Goal: Task Accomplishment & Management: Complete application form

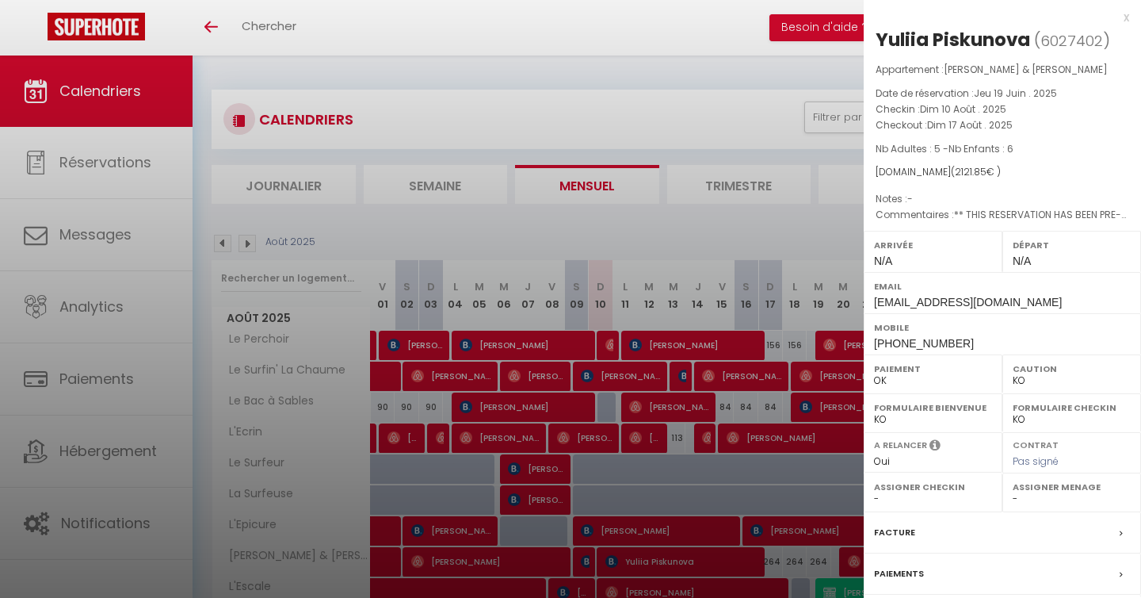
select select "KO"
select select "0"
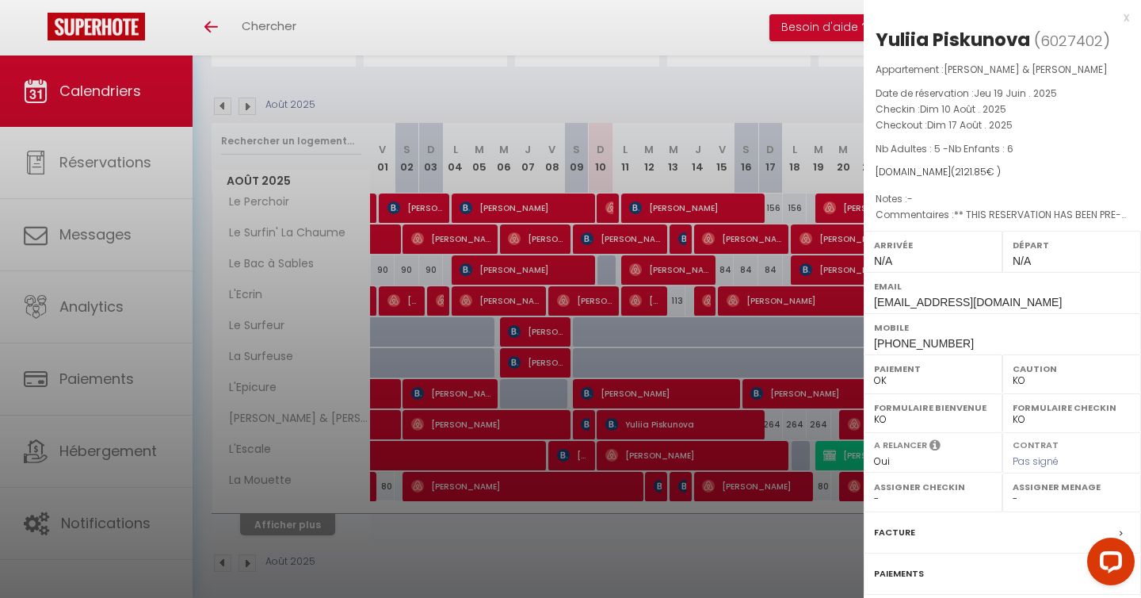
click at [1126, 13] on div "x" at bounding box center [997, 17] width 266 height 19
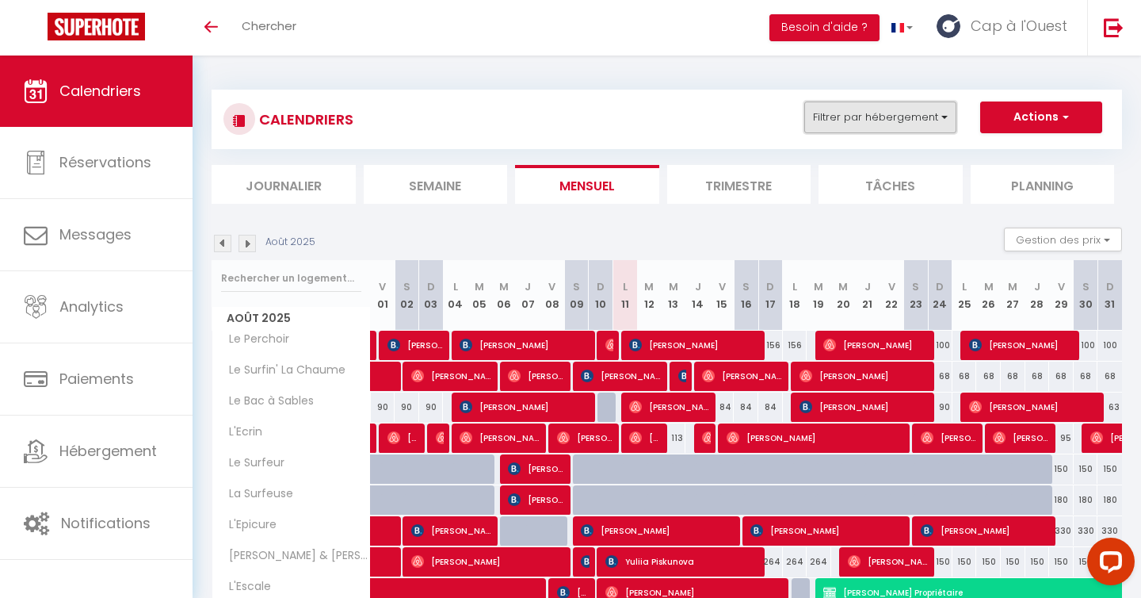
click at [872, 117] on button "Filtrer par hébergement" at bounding box center [881, 117] width 152 height 32
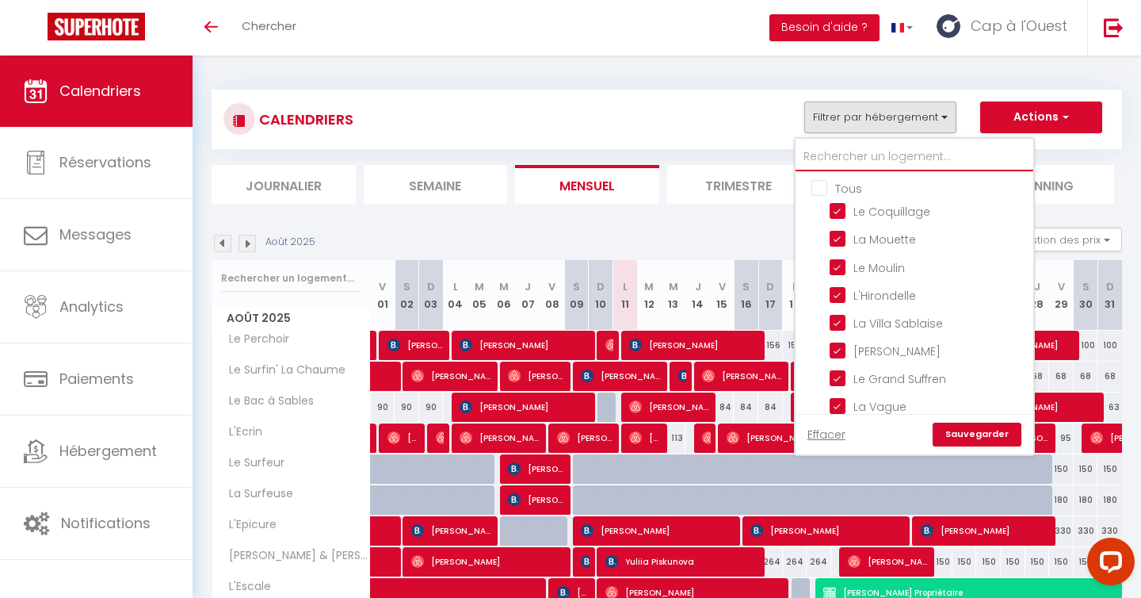
click at [866, 153] on input "text" at bounding box center [915, 157] width 238 height 29
type input "c"
checkbox input "false"
type input "co"
checkbox input "false"
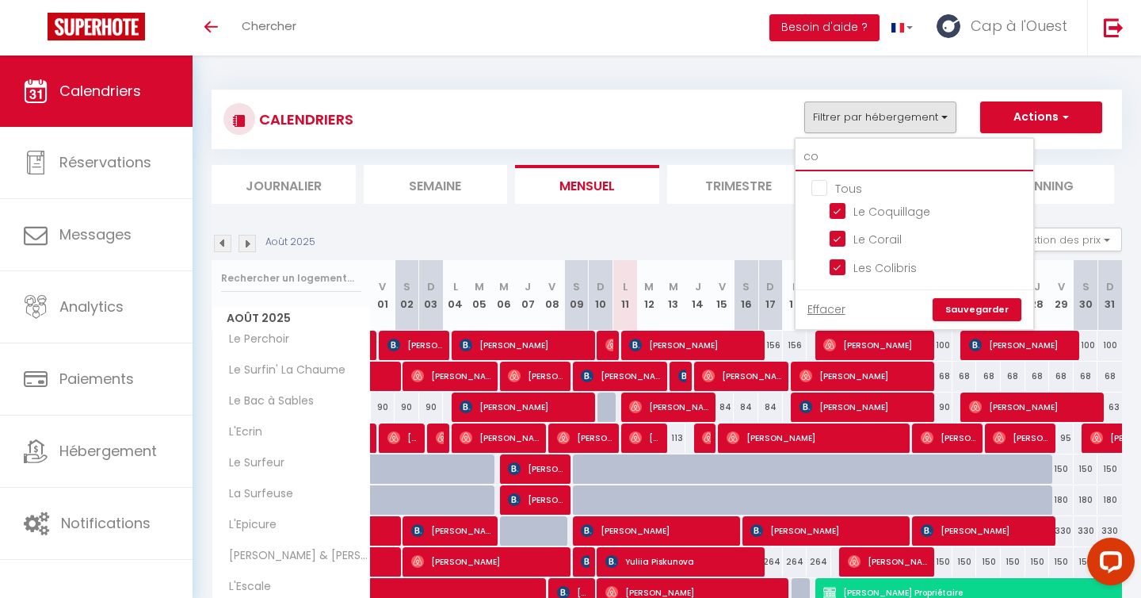
type input "col"
checkbox input "false"
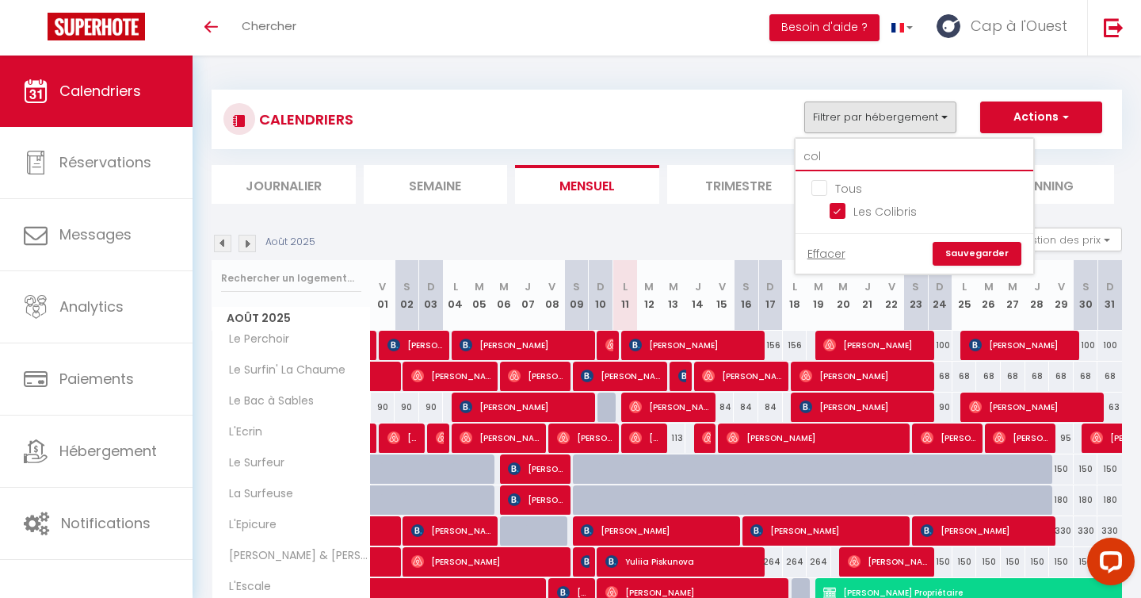
type input "coli"
checkbox input "false"
type input "colib"
checkbox input "false"
type input "colibr"
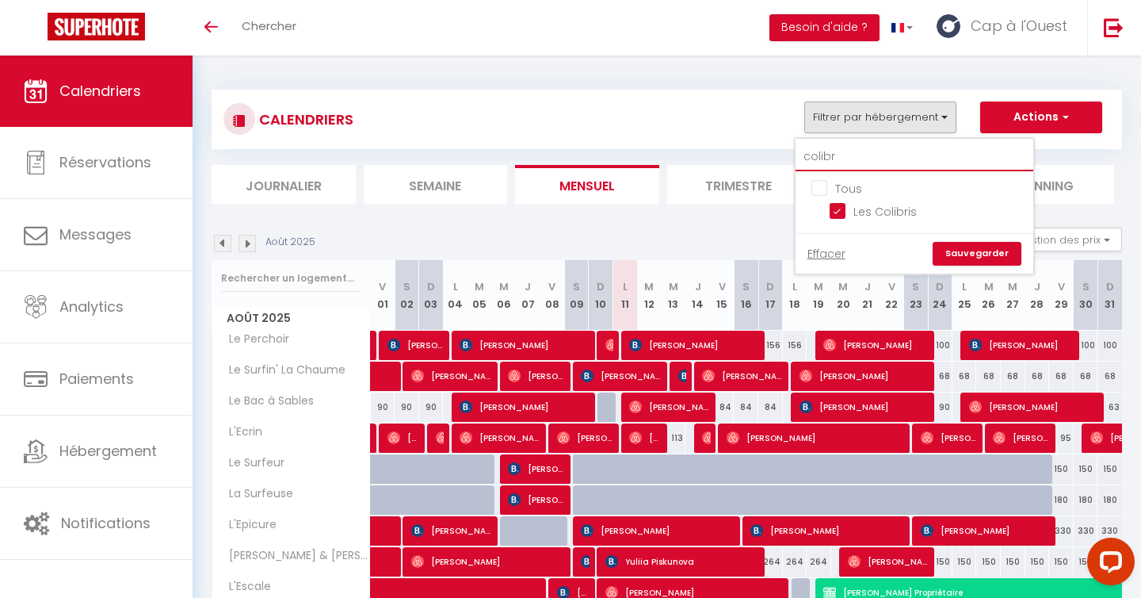
checkbox input "false"
type input "colibr"
click at [967, 254] on link "Sauvegarder" at bounding box center [977, 254] width 89 height 24
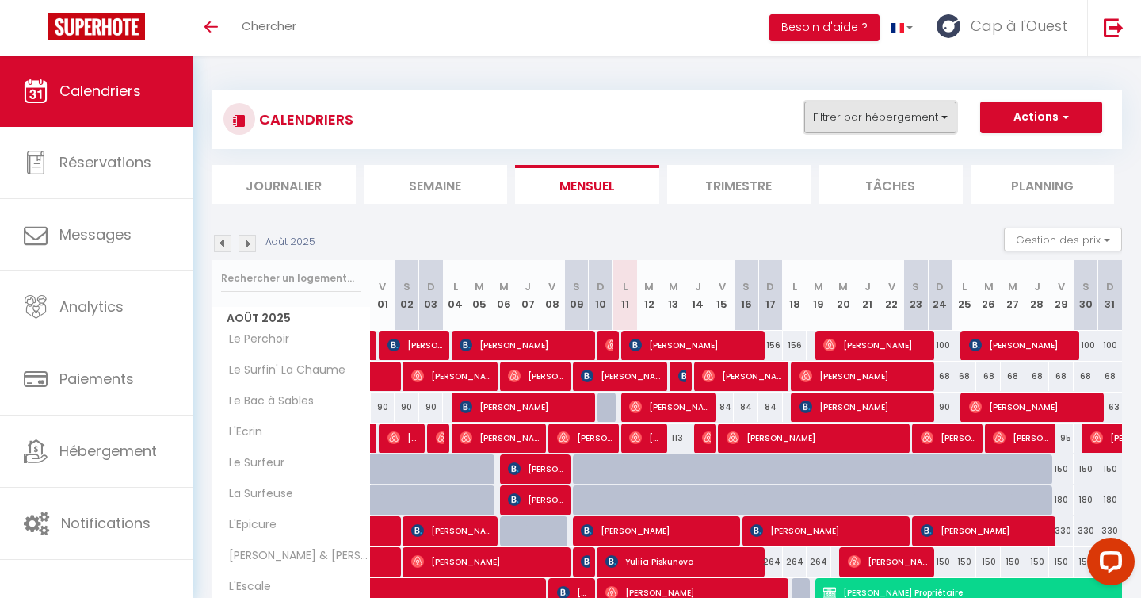
click at [875, 118] on button "Filtrer par hébergement" at bounding box center [881, 117] width 152 height 32
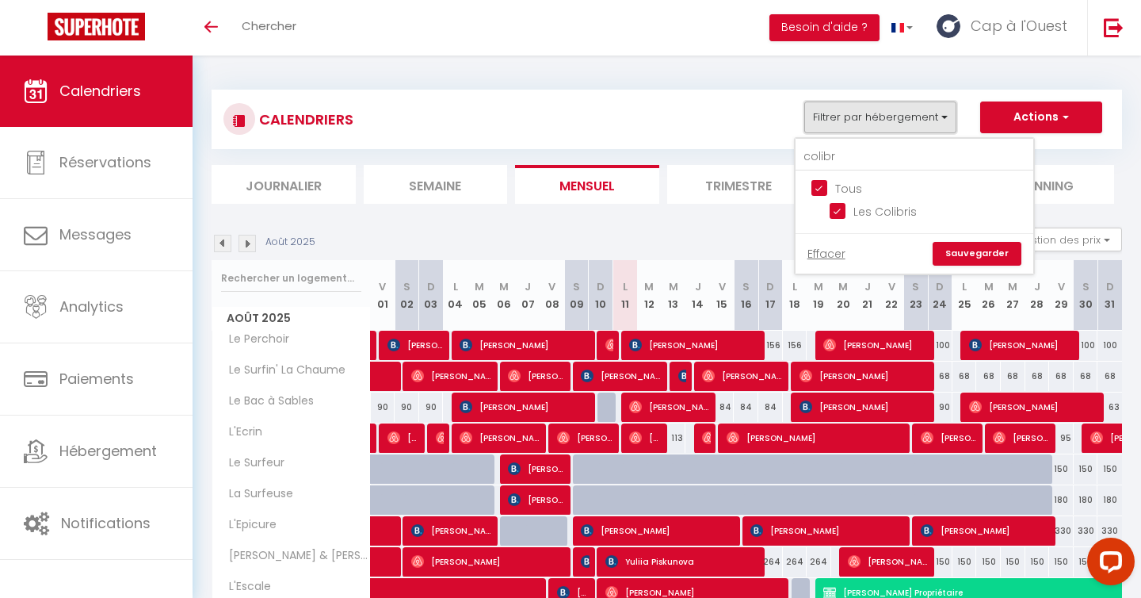
click at [875, 118] on button "Filtrer par hébergement" at bounding box center [881, 117] width 152 height 32
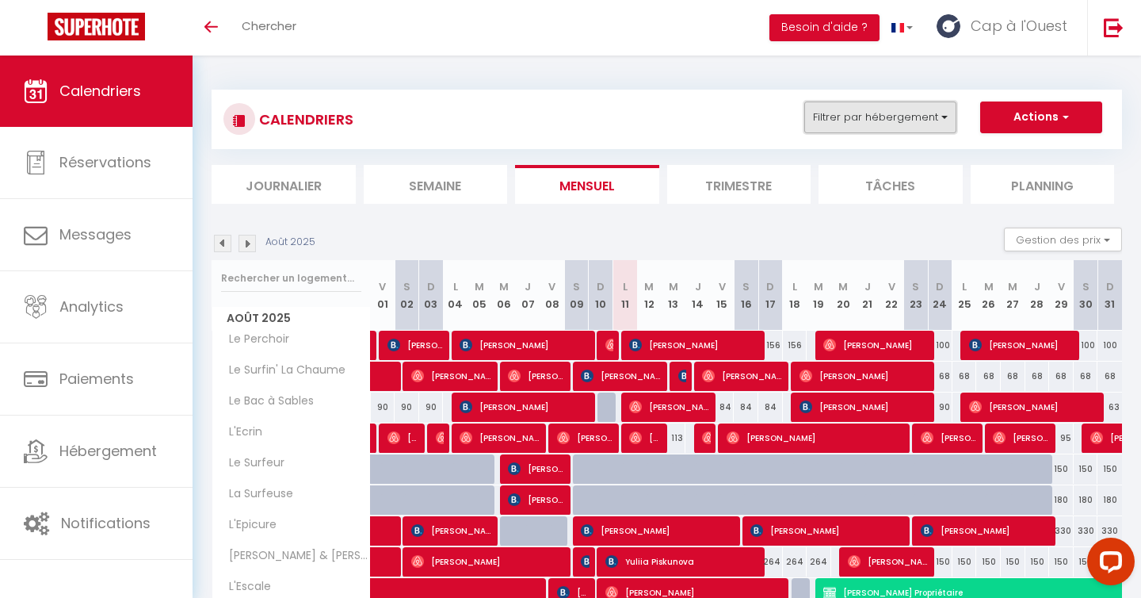
click at [872, 127] on button "Filtrer par hébergement" at bounding box center [881, 117] width 152 height 32
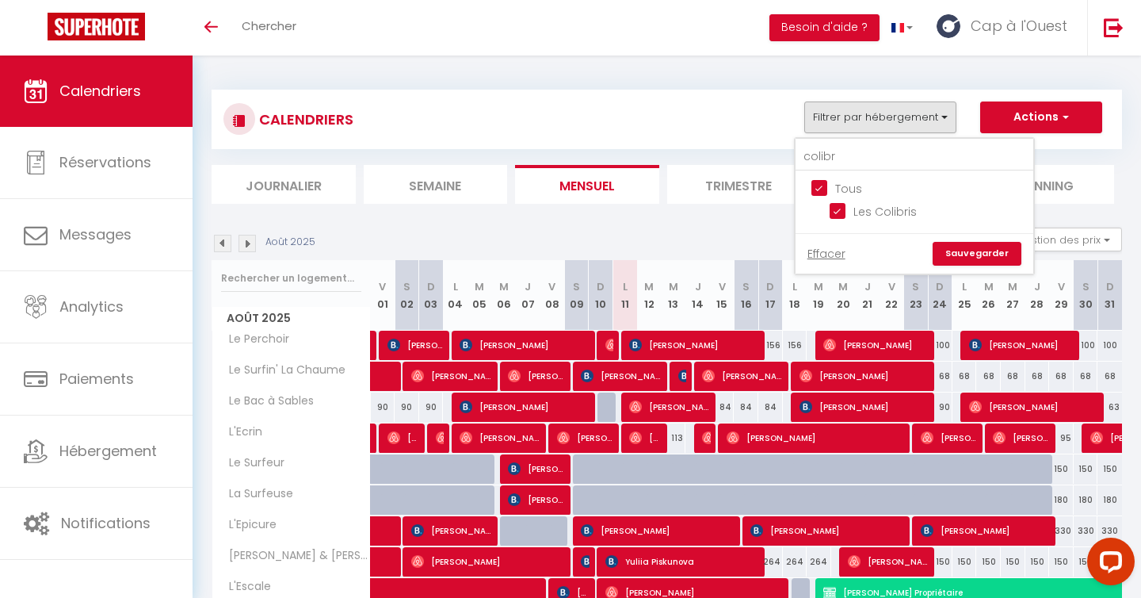
click at [832, 185] on input "Tous" at bounding box center [931, 187] width 238 height 16
checkbox input "false"
click at [858, 210] on input "Les Colibris" at bounding box center [929, 210] width 198 height 16
checkbox input "true"
click at [982, 249] on link "Sauvegarder" at bounding box center [977, 254] width 89 height 24
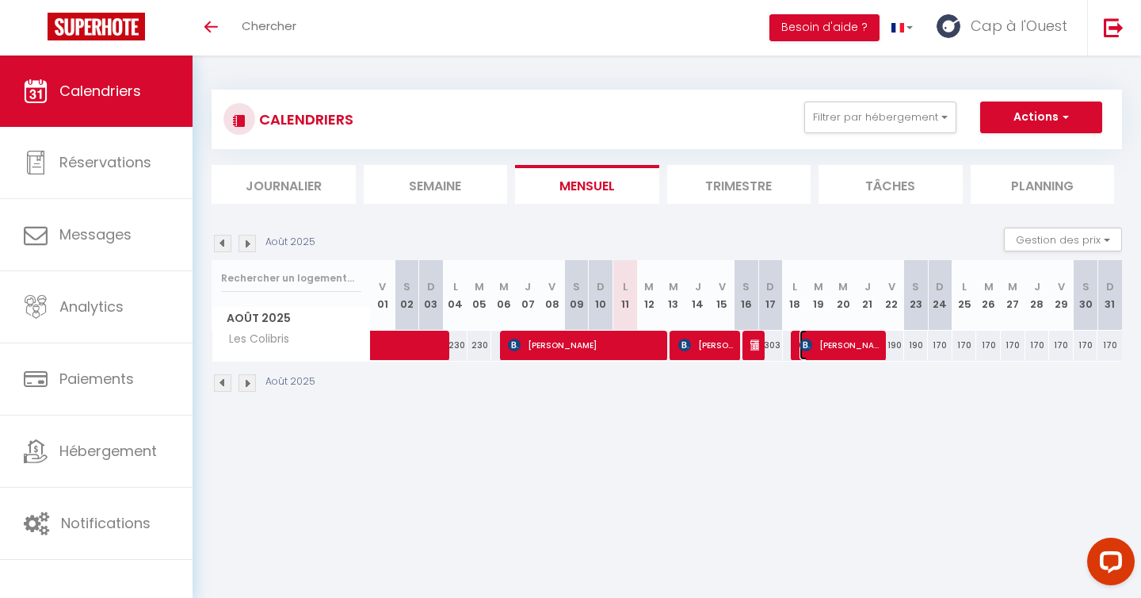
click at [833, 351] on span "[PERSON_NAME] [PERSON_NAME]" at bounding box center [841, 345] width 82 height 30
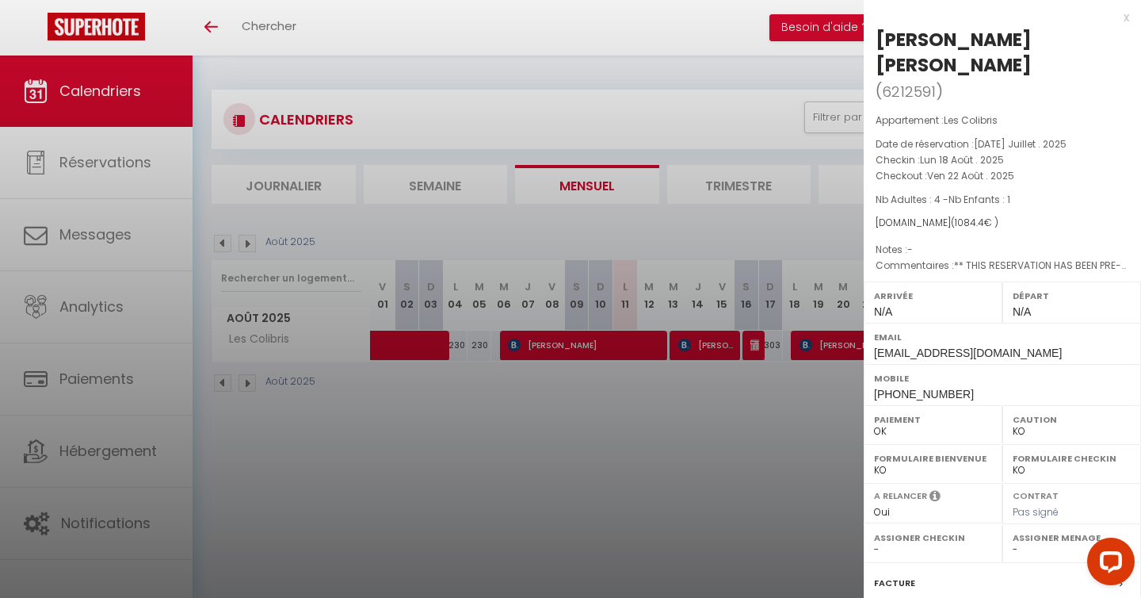
click at [1130, 17] on div "x [PERSON_NAME] [PERSON_NAME] ( 6212591 ) Appartement : Les Colibris Date de ré…" at bounding box center [1002, 395] width 277 height 790
click at [1127, 17] on div "x" at bounding box center [997, 17] width 266 height 19
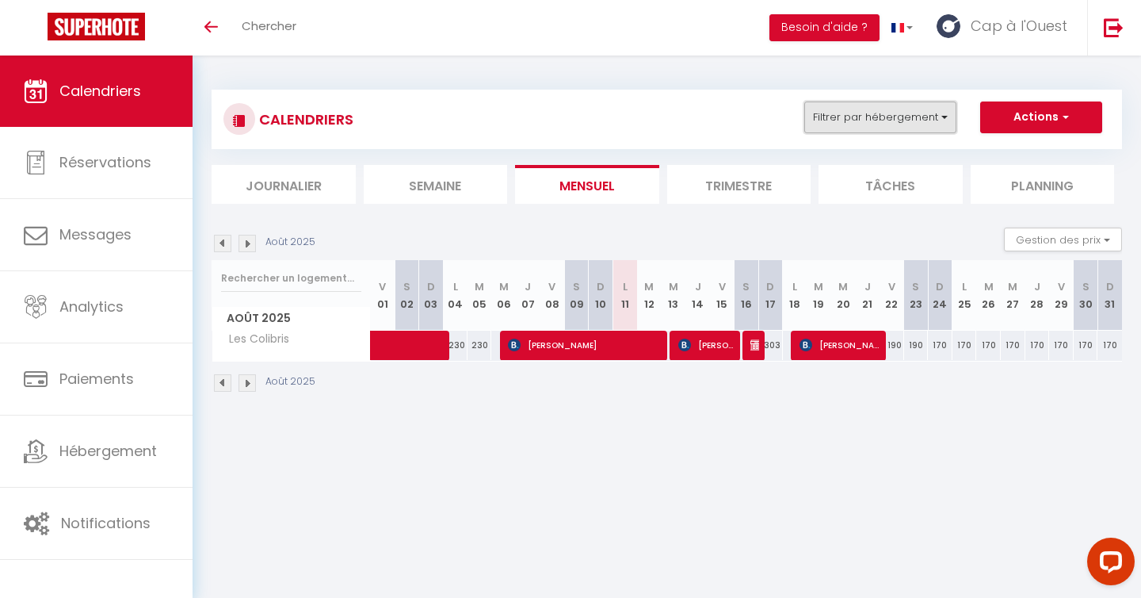
click at [930, 123] on button "Filtrer par hébergement" at bounding box center [881, 117] width 152 height 32
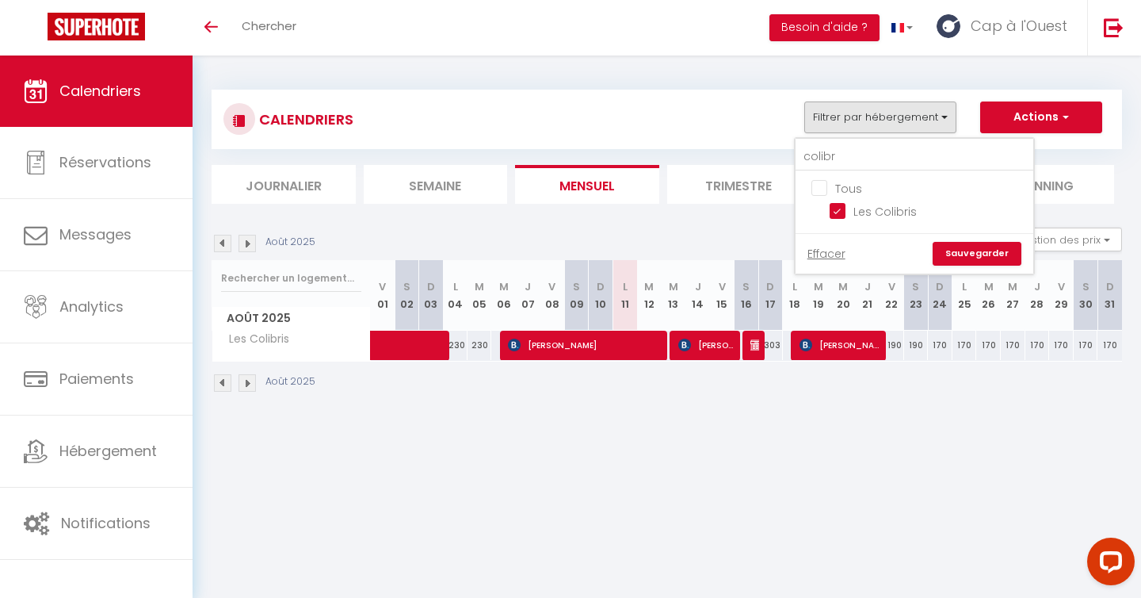
click at [824, 189] on input "Tous" at bounding box center [931, 187] width 238 height 16
checkbox input "true"
click at [848, 156] on input "colibr" at bounding box center [915, 157] width 238 height 29
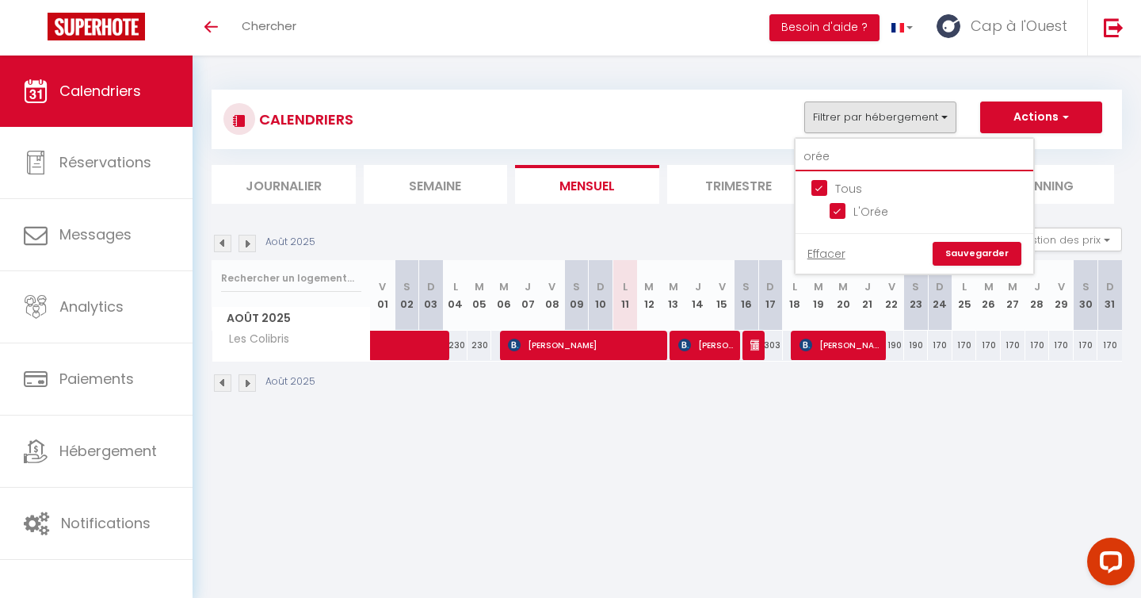
type input "orée"
click at [853, 185] on input "Tous" at bounding box center [931, 187] width 238 height 16
checkbox input "false"
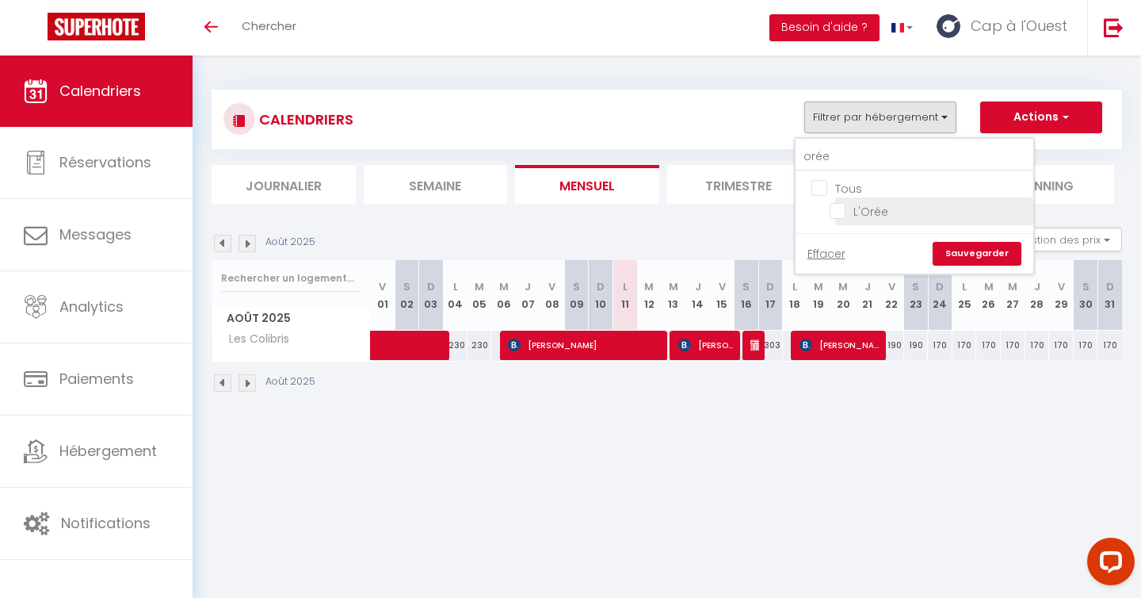
click at [855, 210] on input "L'Orée" at bounding box center [929, 210] width 198 height 16
checkbox input "true"
click at [965, 250] on link "Sauvegarder" at bounding box center [977, 254] width 89 height 24
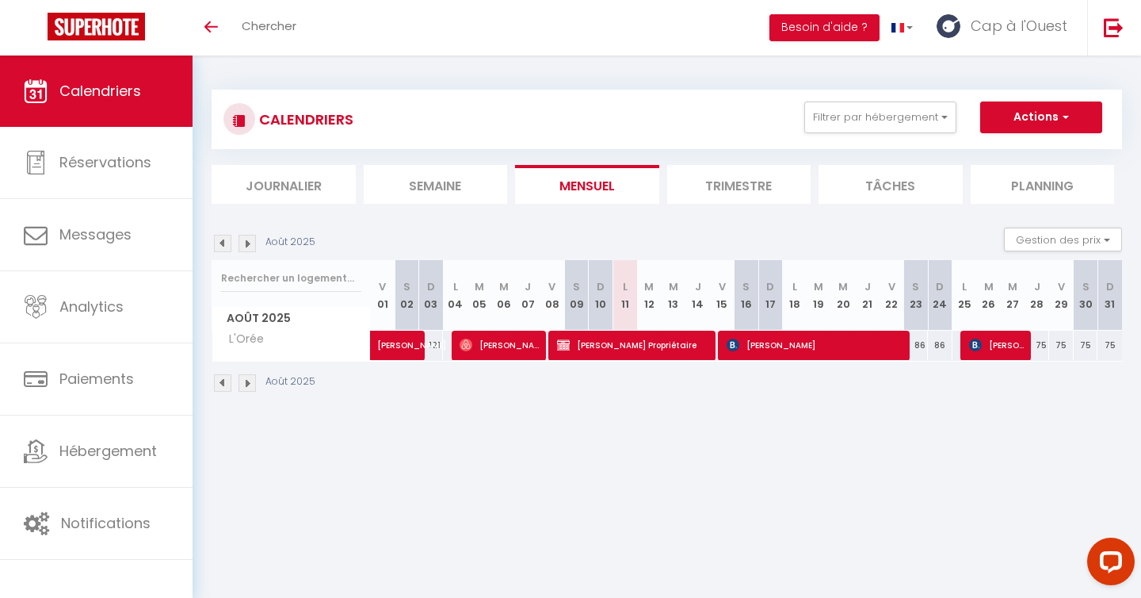
click at [920, 346] on div "86" at bounding box center [916, 345] width 25 height 29
type input "86"
type input "Sam 23 Août 2025"
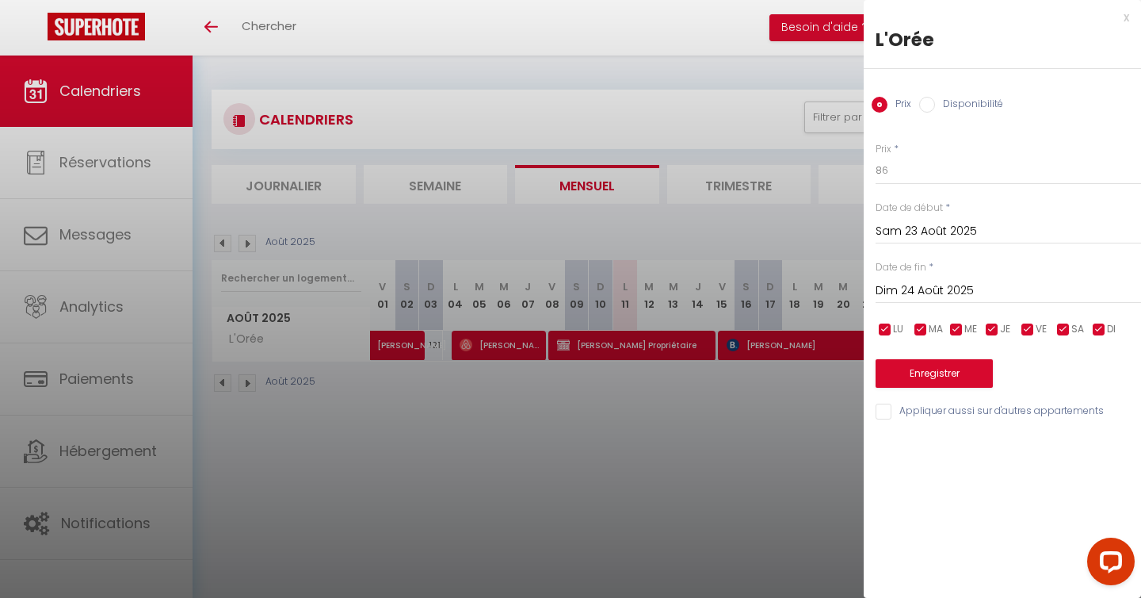
click at [939, 294] on input "Dim 24 Août 2025" at bounding box center [1009, 291] width 266 height 21
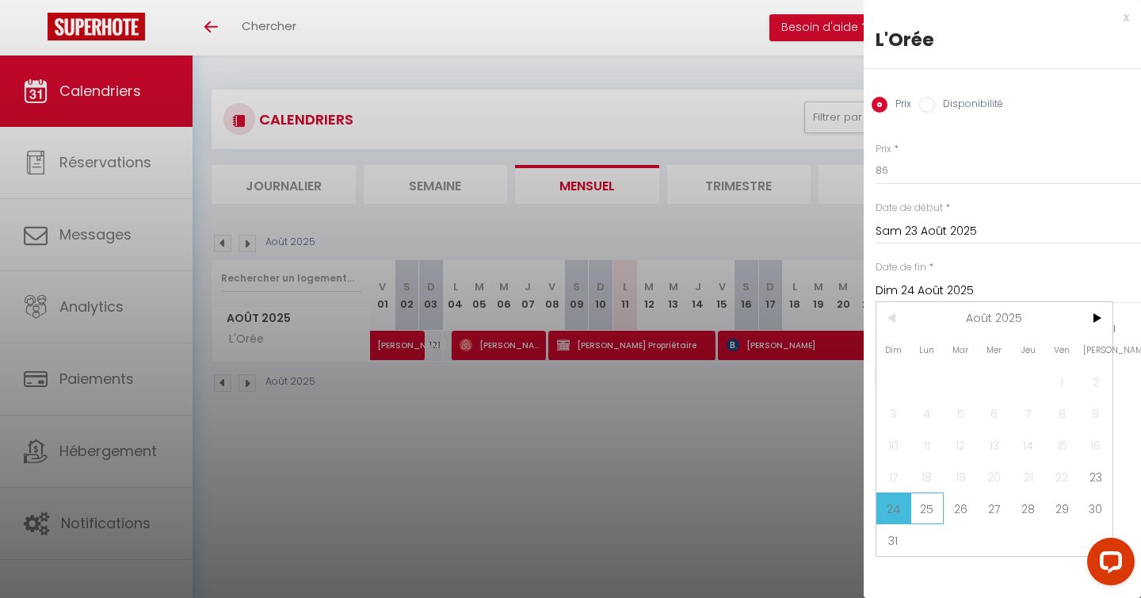
click at [931, 505] on span "25" at bounding box center [928, 508] width 34 height 32
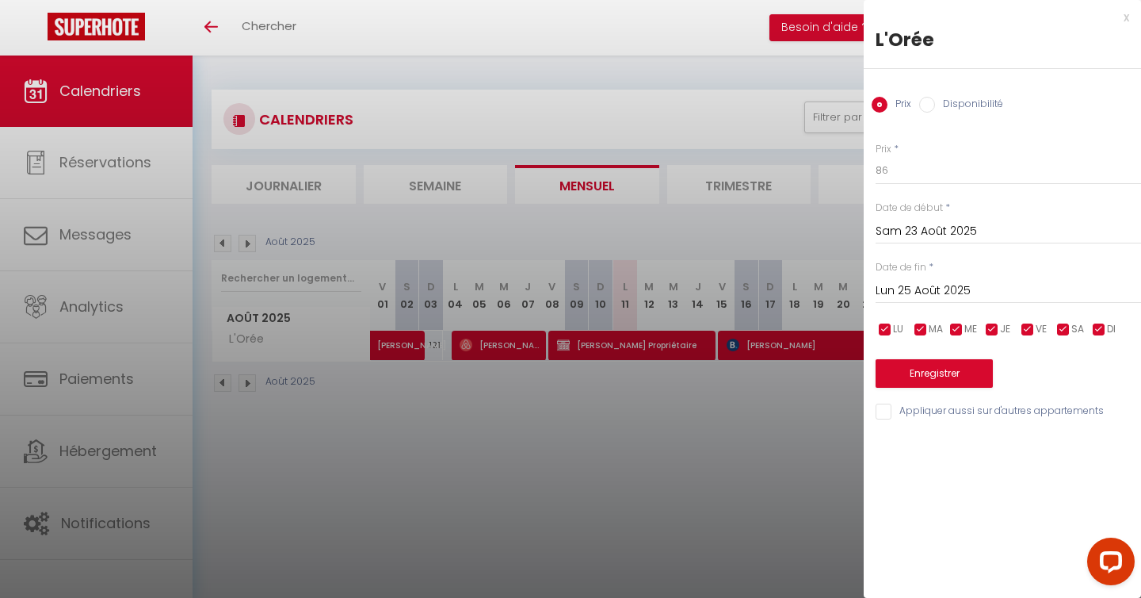
click at [970, 285] on input "Lun 25 Août 2025" at bounding box center [1009, 291] width 266 height 21
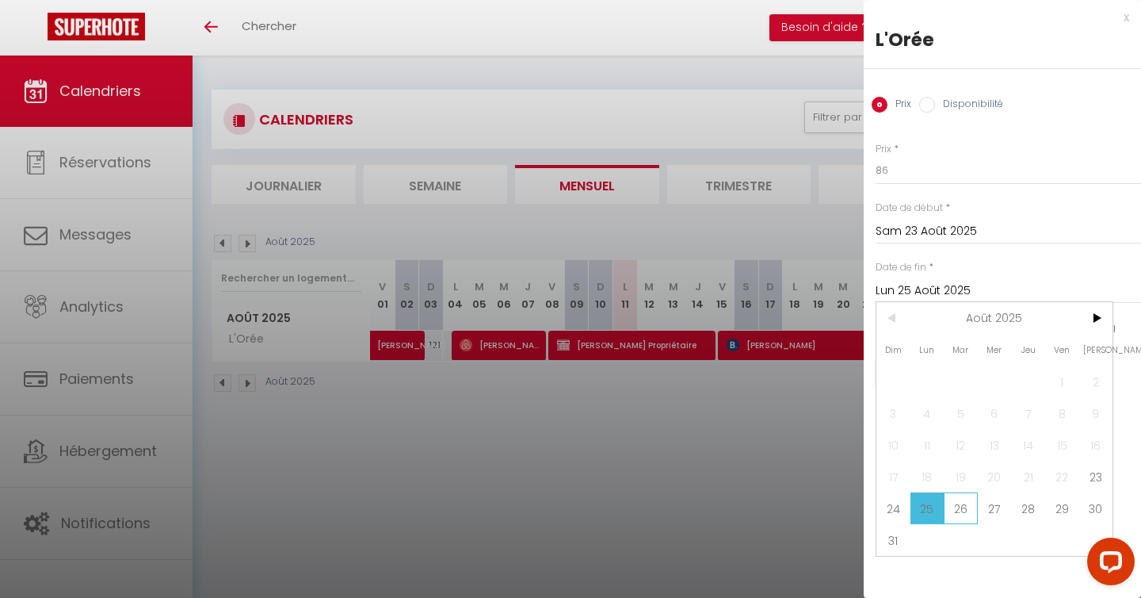
click at [966, 503] on span "26" at bounding box center [961, 508] width 34 height 32
type input "[DATE] Août 2025"
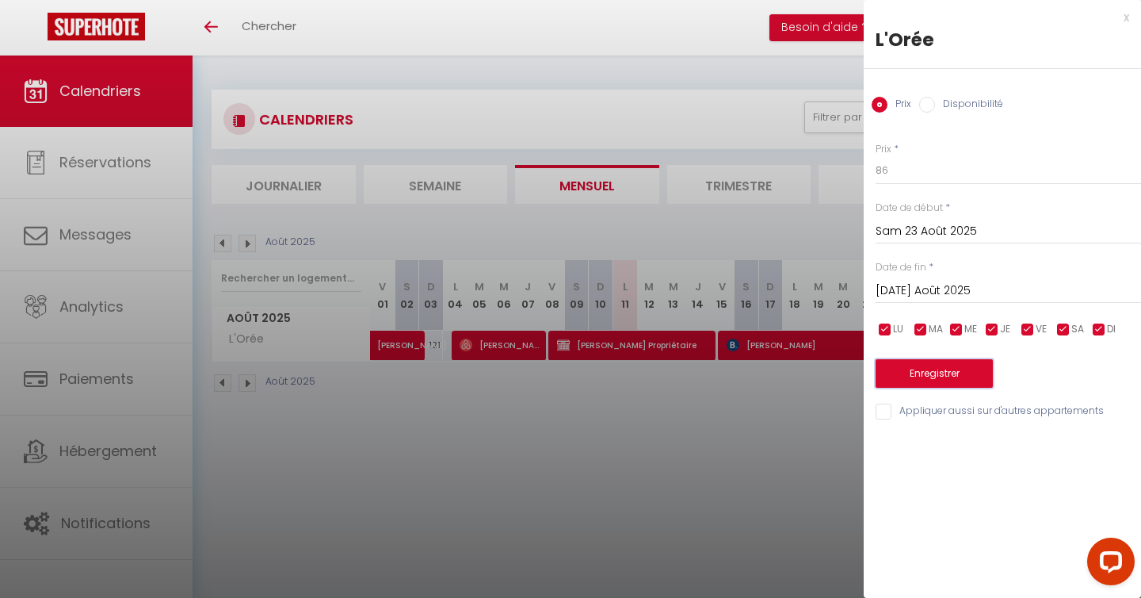
click at [939, 377] on button "Enregistrer" at bounding box center [934, 373] width 117 height 29
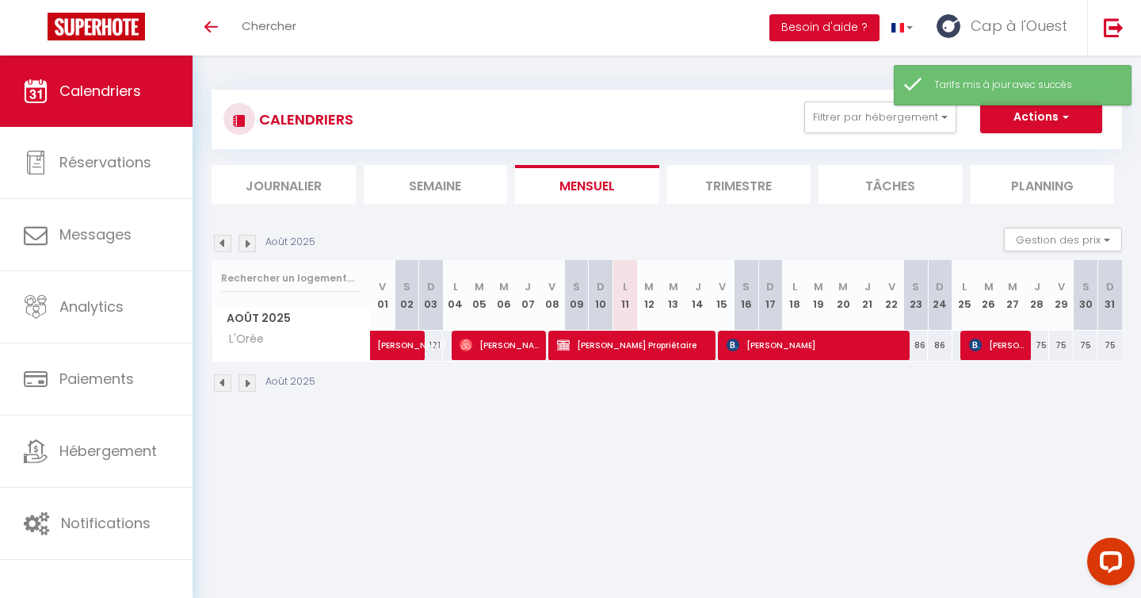
click at [919, 345] on div "86" at bounding box center [916, 345] width 25 height 29
type input "86"
type input "Sam 23 Août 2025"
type input "Dim 24 Août 2025"
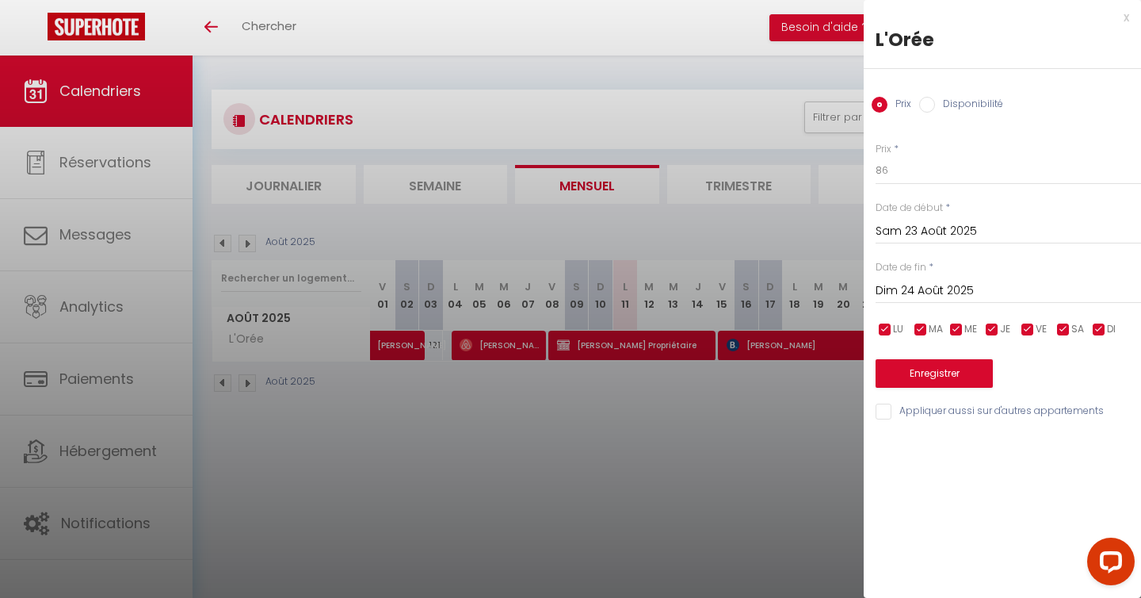
click at [947, 105] on label "Disponibilité" at bounding box center [969, 105] width 68 height 17
click at [935, 105] on input "Disponibilité" at bounding box center [928, 105] width 16 height 16
radio input "true"
radio input "false"
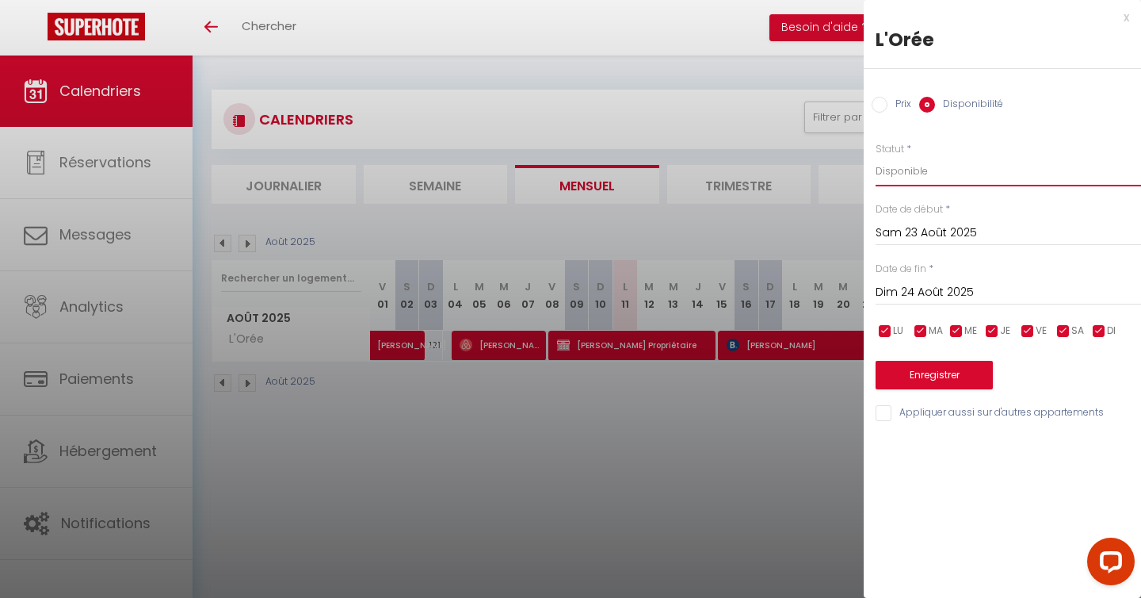
click at [911, 171] on select "Disponible Indisponible" at bounding box center [1009, 171] width 266 height 30
select select "0"
click at [932, 232] on input "Sam 23 Août 2025" at bounding box center [1009, 233] width 266 height 21
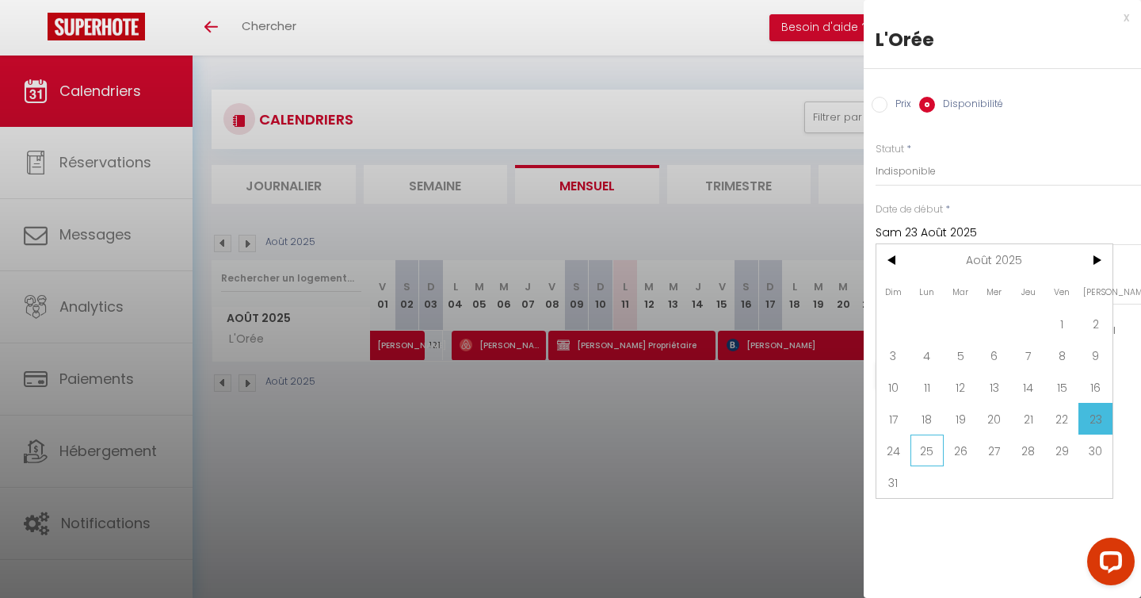
click at [929, 453] on span "25" at bounding box center [928, 450] width 34 height 32
type input "Lun 25 Août 2025"
type input "[DATE] Août 2025"
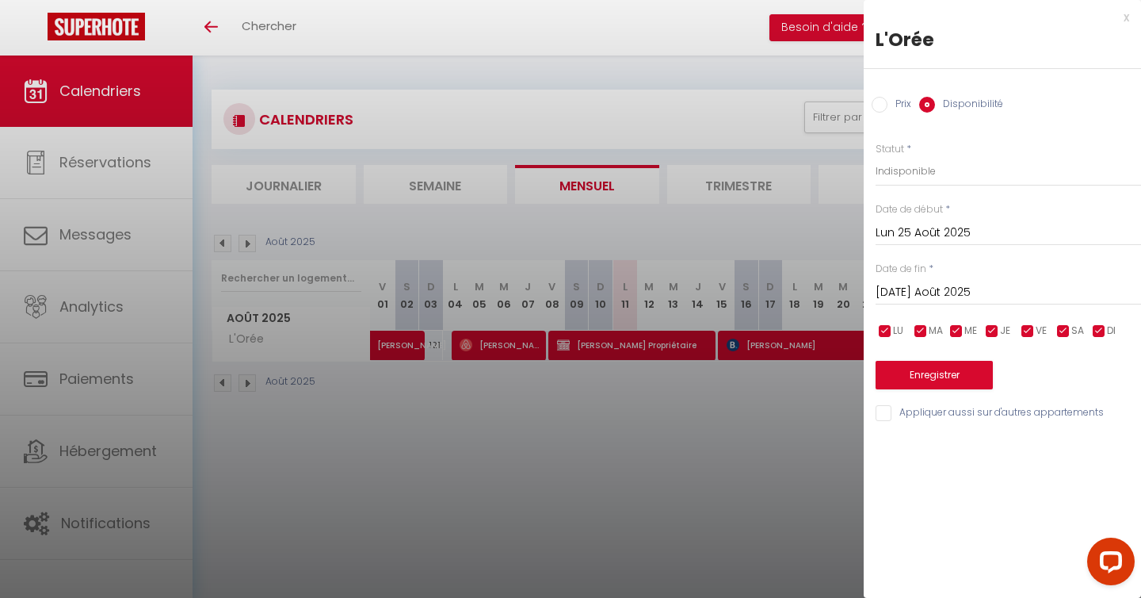
click at [1128, 19] on div "x" at bounding box center [997, 17] width 266 height 19
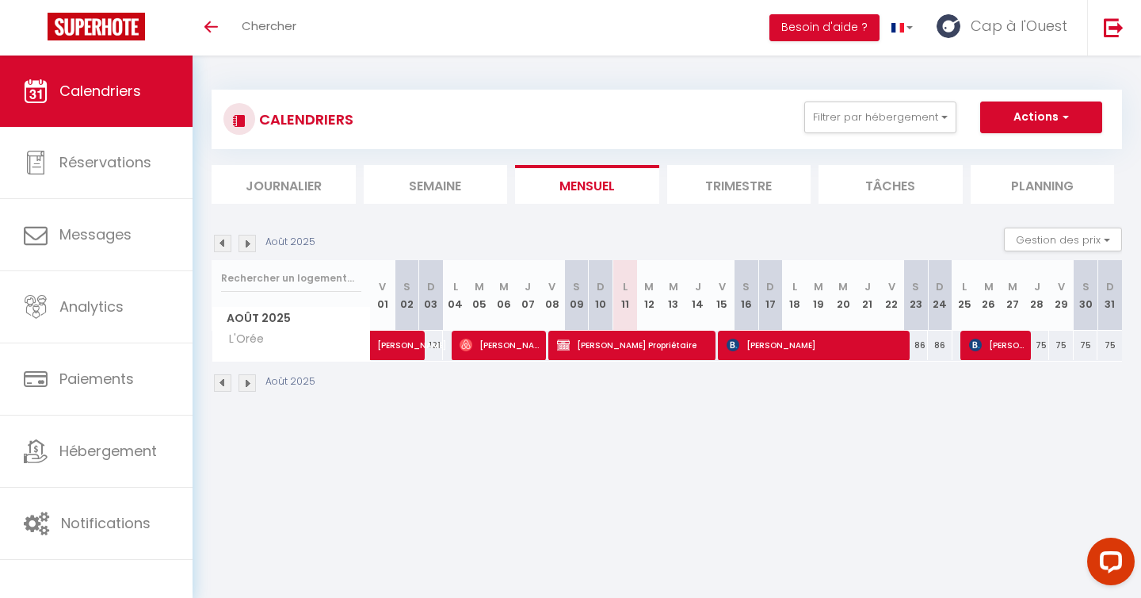
click at [921, 348] on div "86" at bounding box center [916, 345] width 25 height 29
select select "1"
type input "Sam 23 Août 2025"
type input "Dim 24 Août 2025"
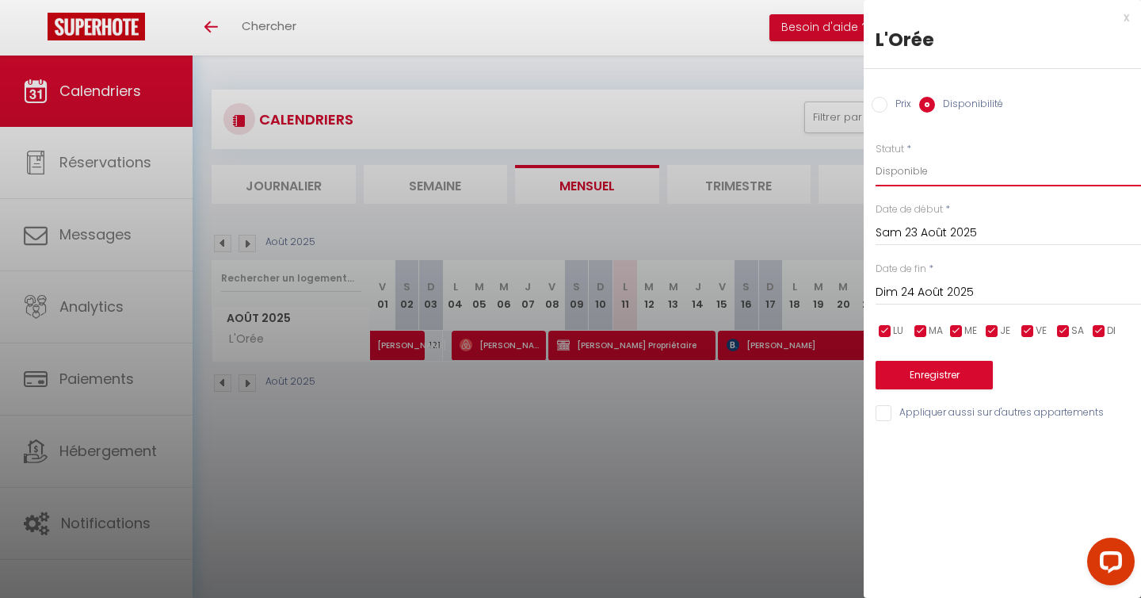
click at [930, 168] on select "Disponible Indisponible" at bounding box center [1009, 171] width 266 height 30
select select "0"
click at [931, 289] on input "Dim 24 Août 2025" at bounding box center [1009, 292] width 266 height 21
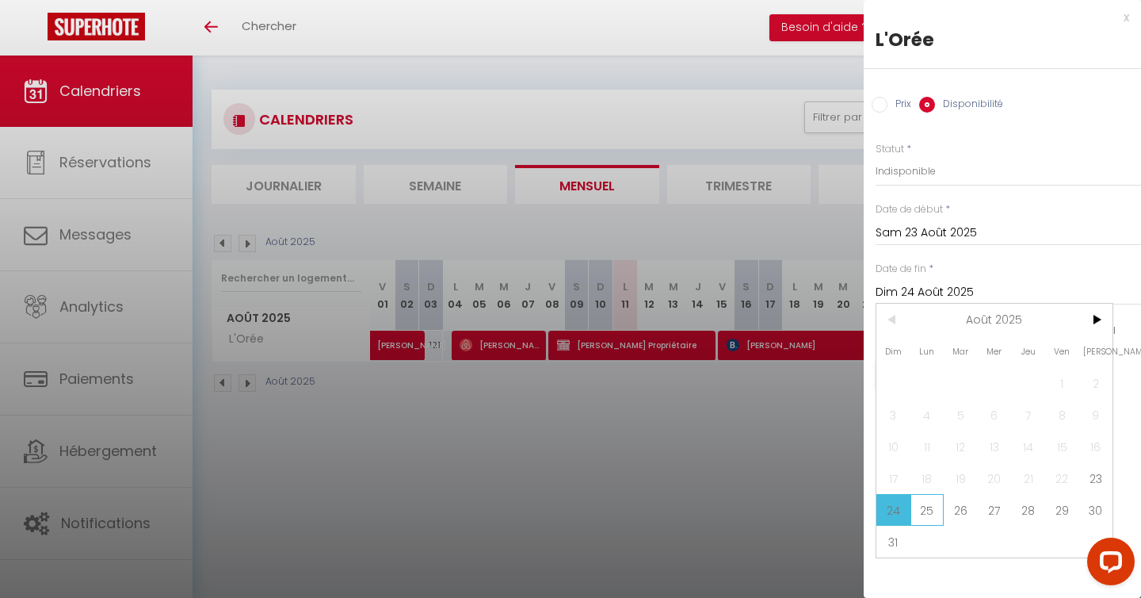
click at [923, 509] on span "25" at bounding box center [928, 510] width 34 height 32
type input "Lun 25 Août 2025"
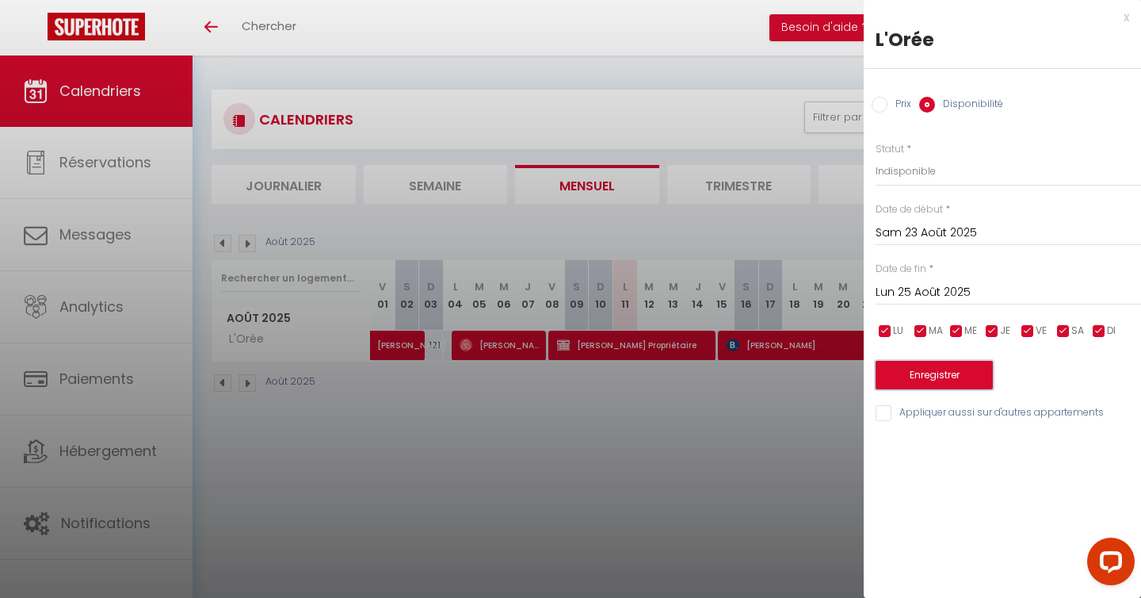
click at [940, 375] on button "Enregistrer" at bounding box center [934, 375] width 117 height 29
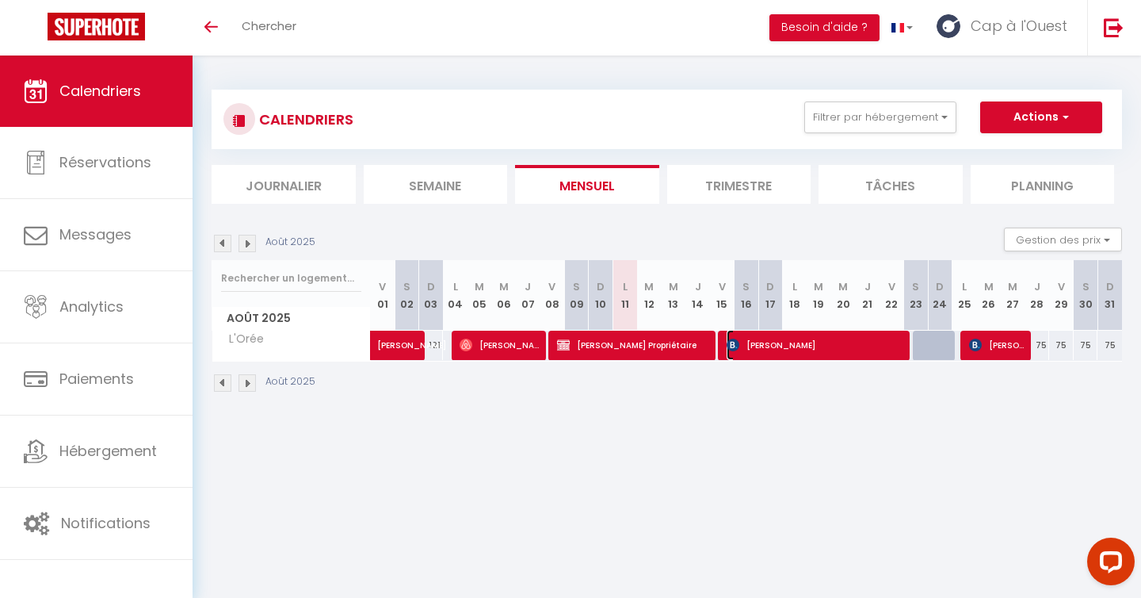
click at [798, 344] on span "[PERSON_NAME]" at bounding box center [817, 345] width 180 height 30
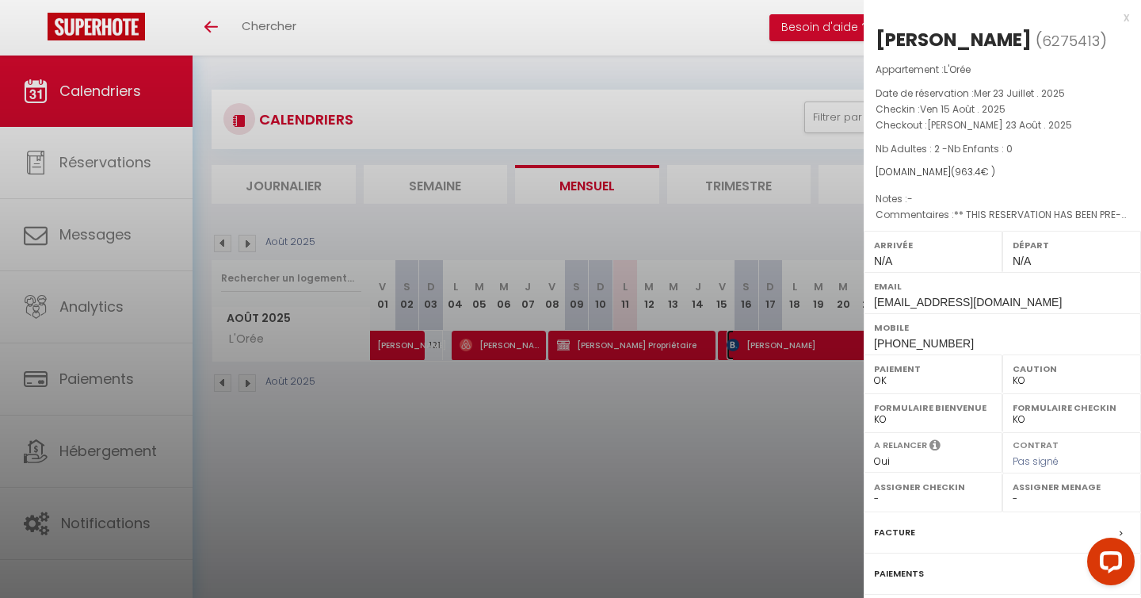
scroll to position [141, 0]
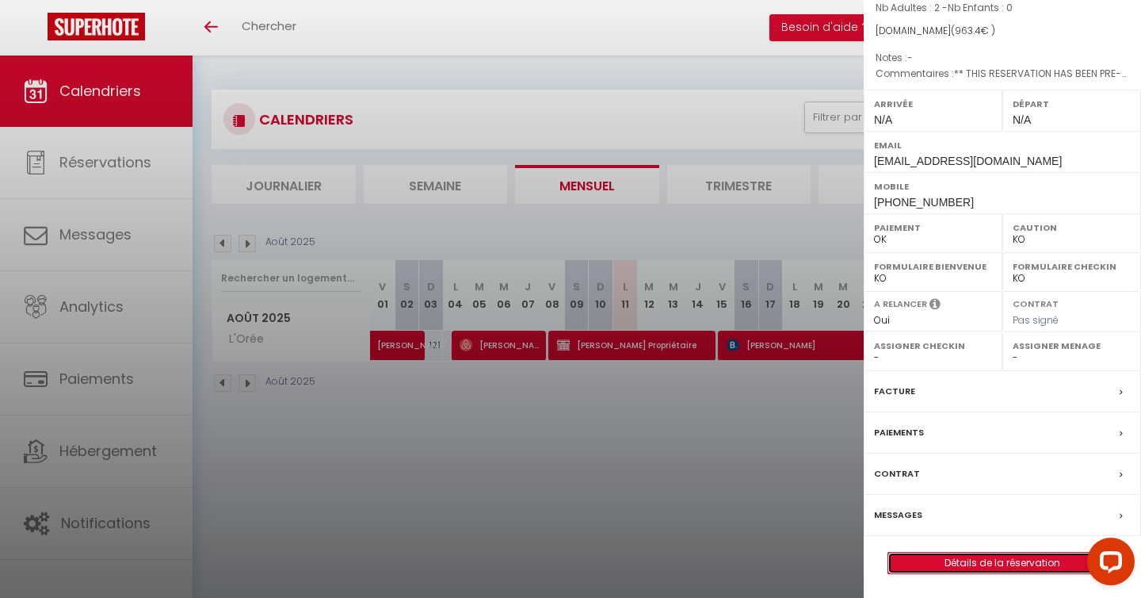
click at [1000, 565] on link "Détails de la réservation" at bounding box center [1003, 563] width 228 height 21
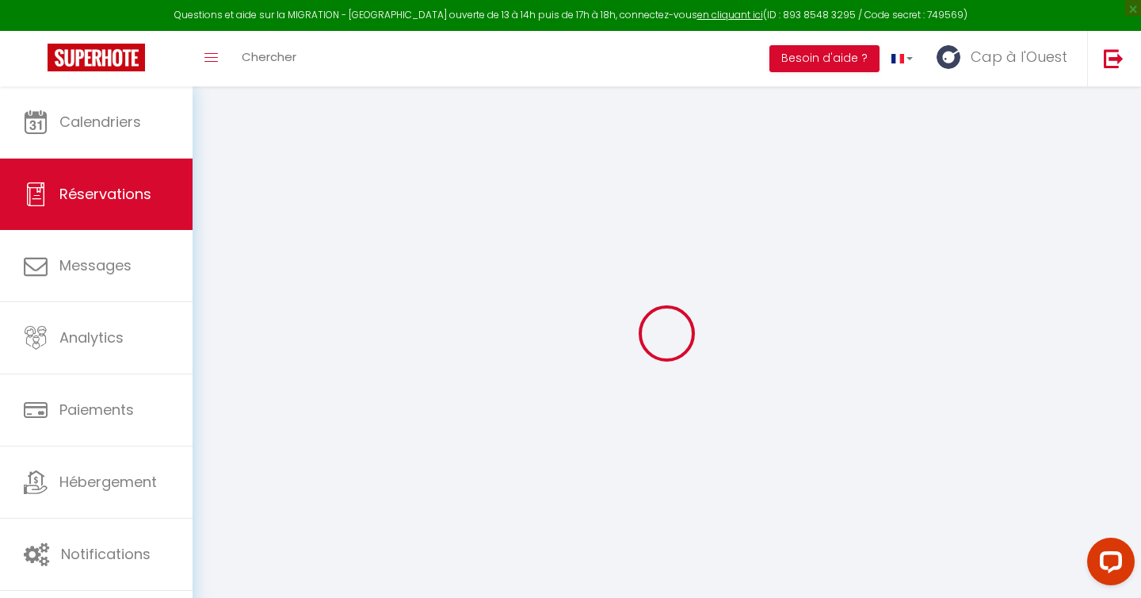
type input "[PERSON_NAME]"
type input "Brieau"
type input "[EMAIL_ADDRESS][DOMAIN_NAME]"
type input "[PHONE_NUMBER]"
type input "."
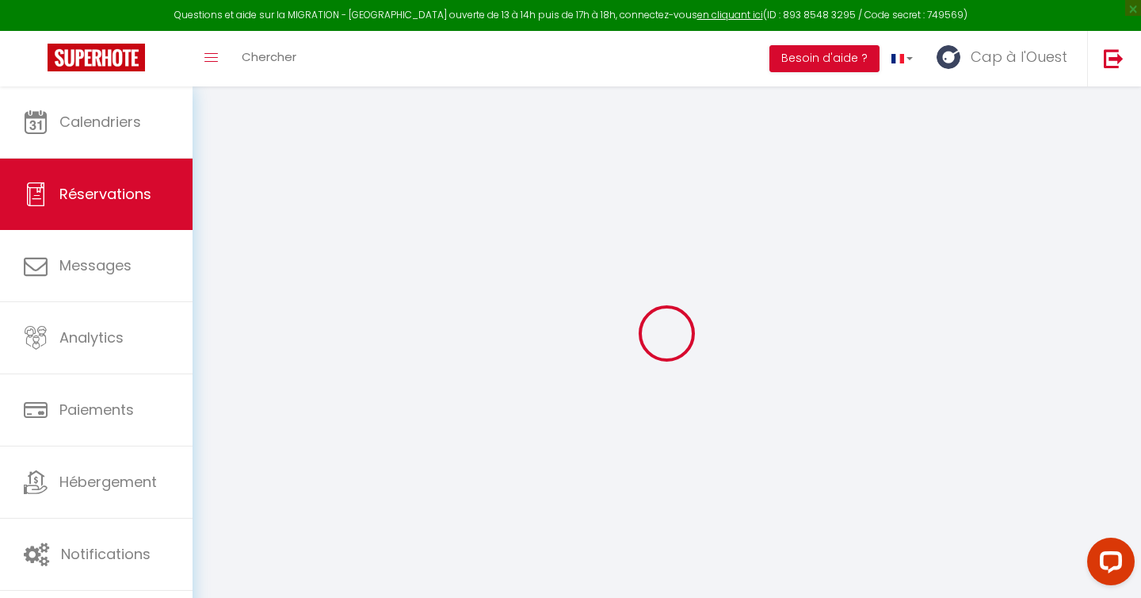
select select "FR"
type input "156.57"
type input "13.49"
select select "60013"
select select "1"
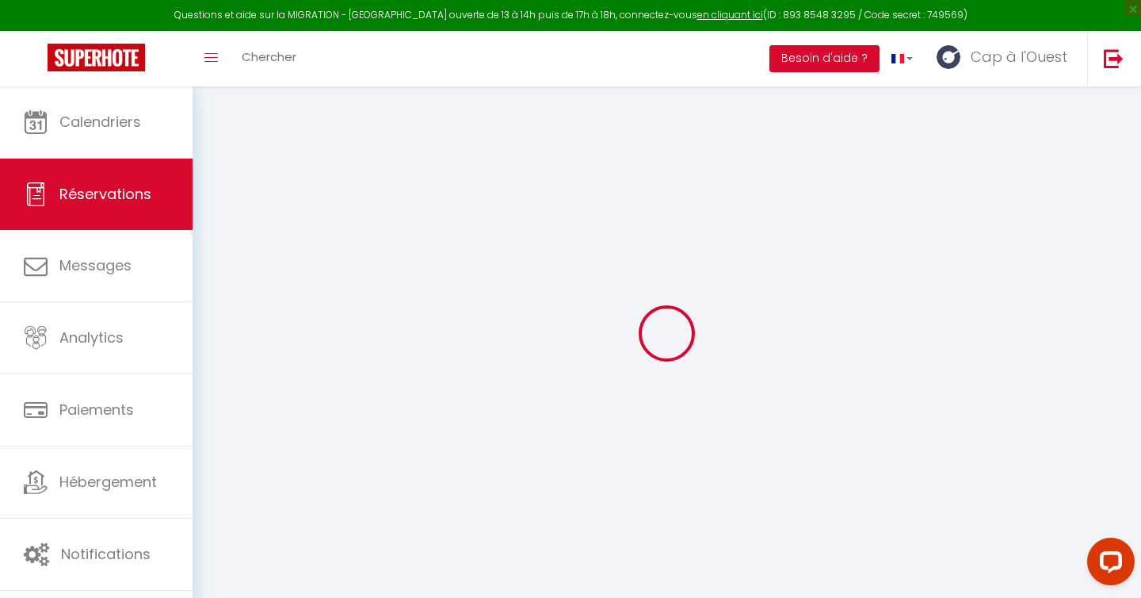
select select
type input "2"
select select "12"
select select
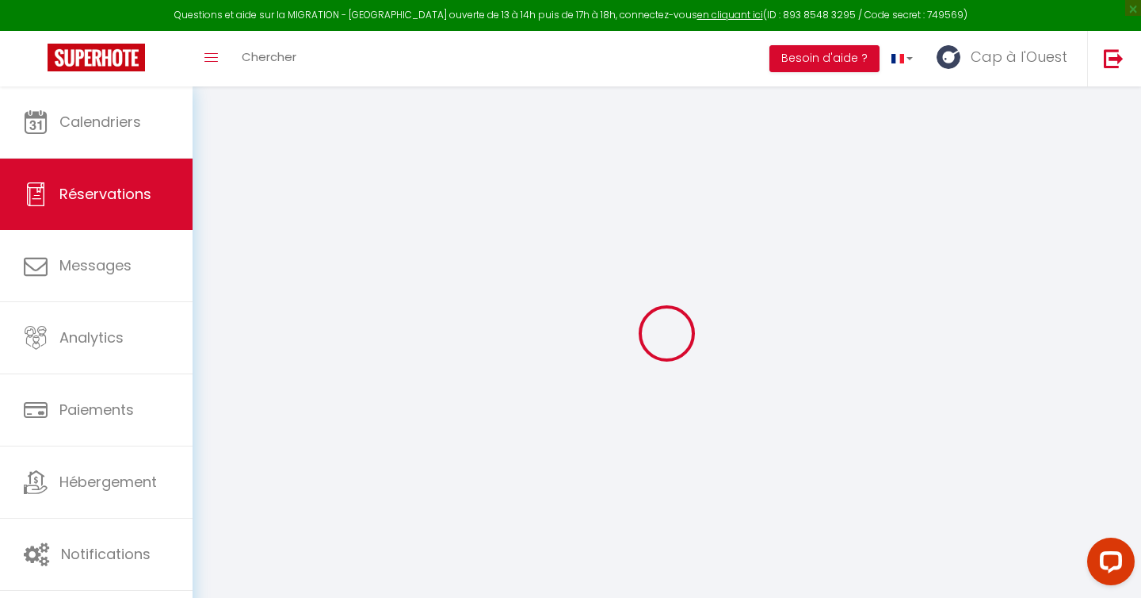
type input "848"
checkbox input "false"
type input "0"
select select "2"
type input "0"
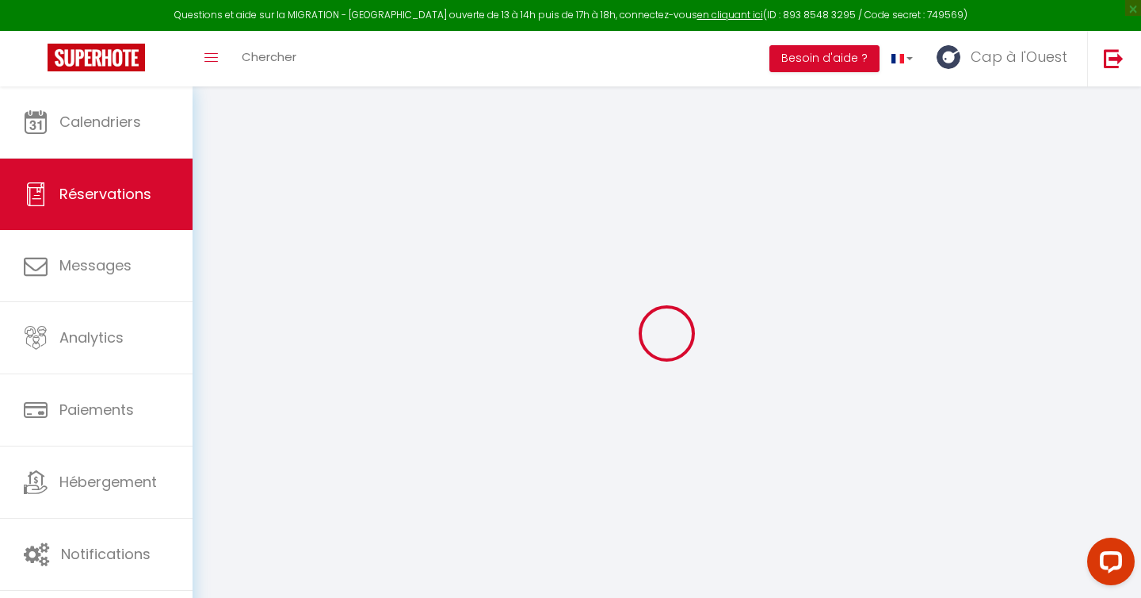
type input "0"
select select
select select "14"
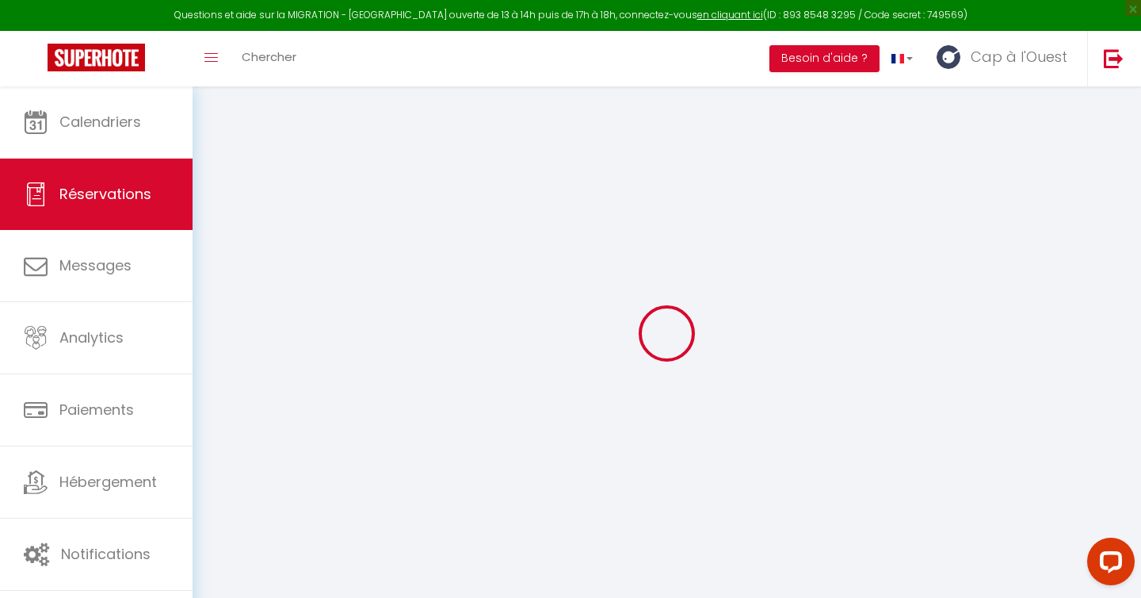
checkbox input "false"
select select
checkbox input "false"
select select
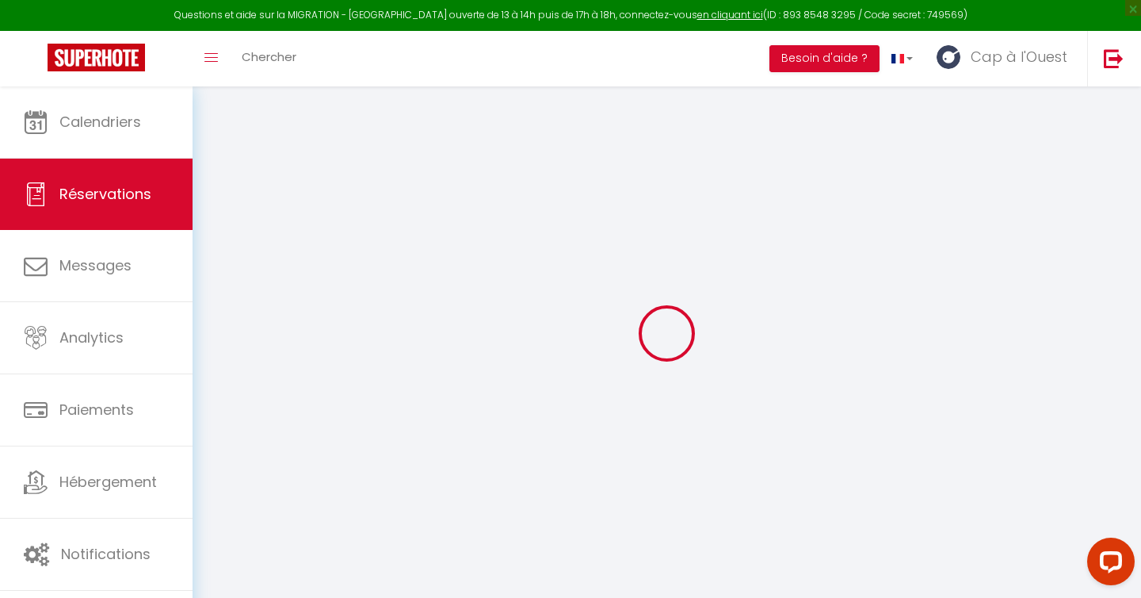
select select
checkbox input "false"
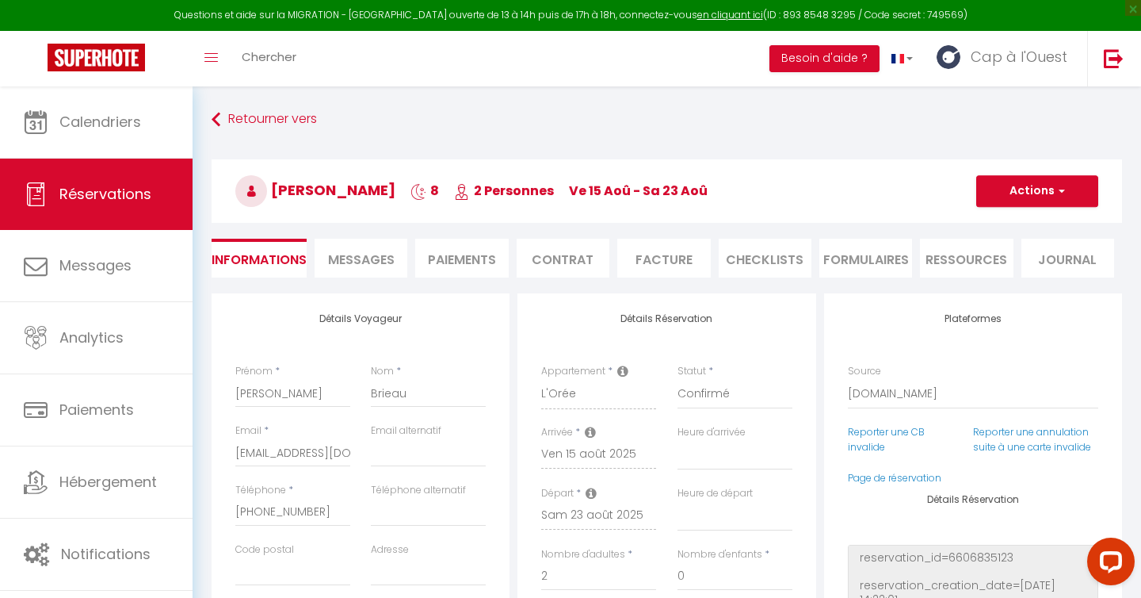
select select
checkbox input "false"
type textarea "** THIS RESERVATION HAS BEEN PRE-PAID ** BOOKING NOTE : Payment charge is EUR 1…"
type input "73"
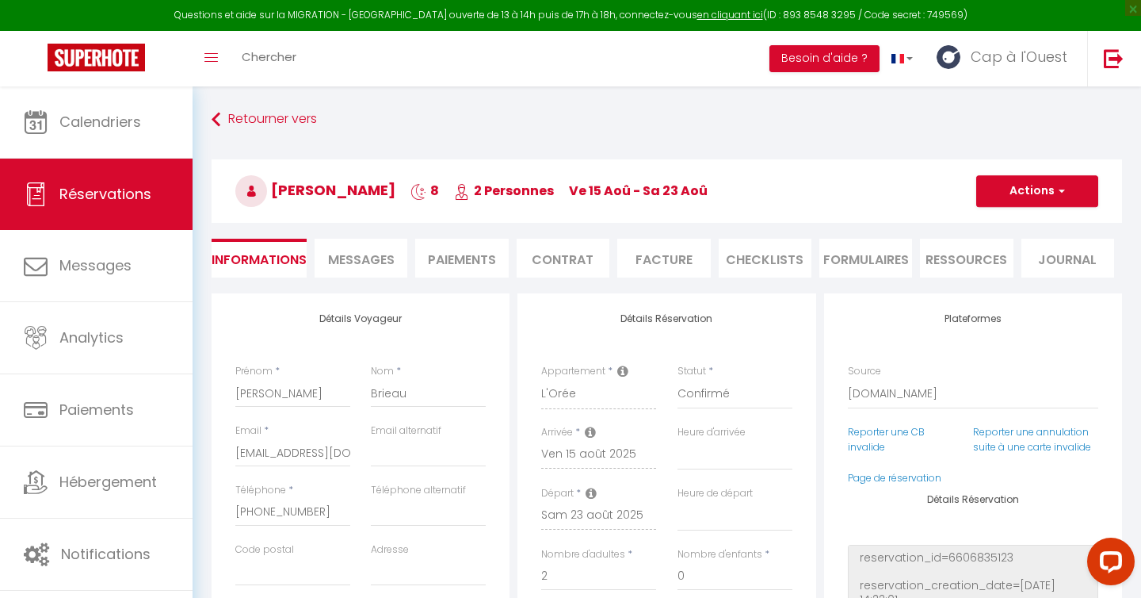
type input "42.4"
select select
checkbox input "false"
select select
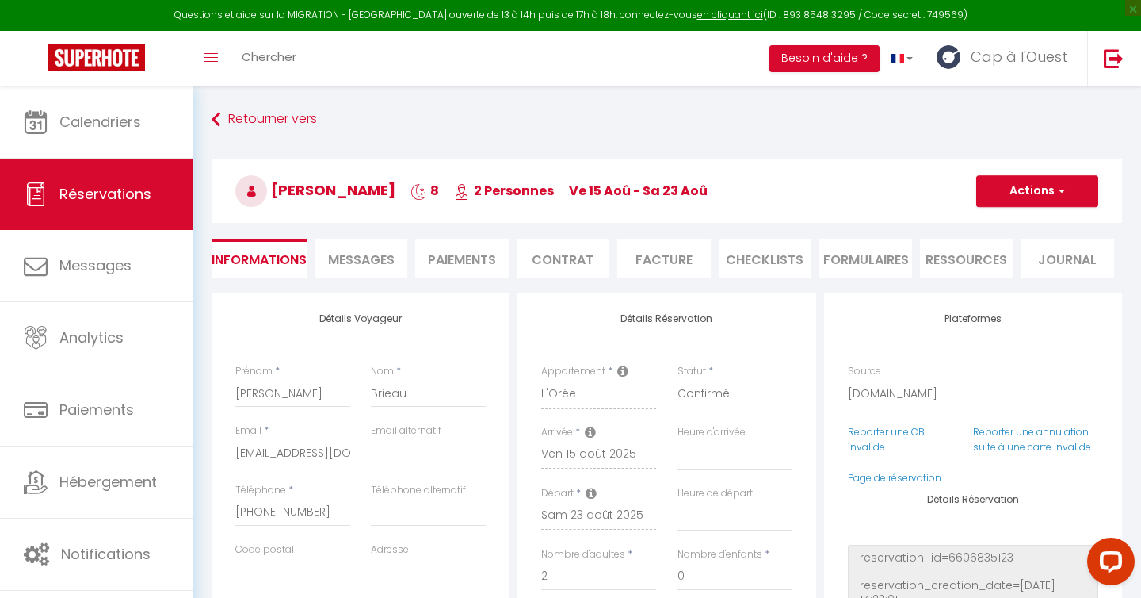
select select
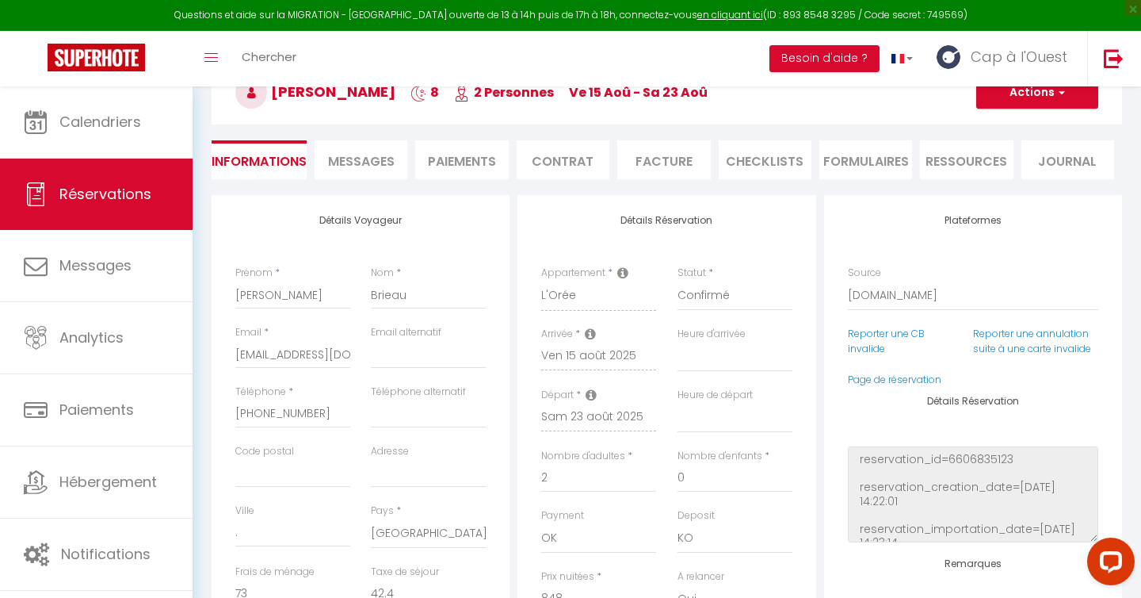
scroll to position [101, 0]
